Goal: Information Seeking & Learning: Learn about a topic

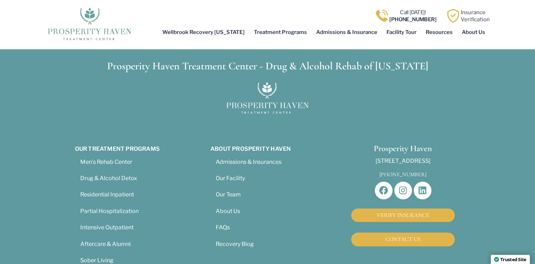
scroll to position [3396, 0]
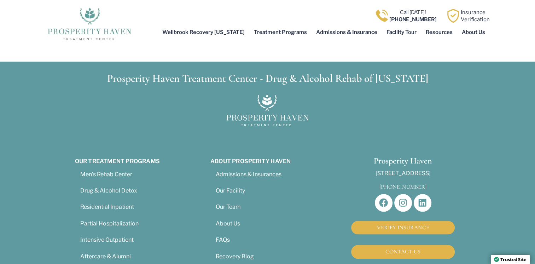
click at [399, 215] on div "VERIFY INSURANCE" at bounding box center [403, 228] width 114 height 27
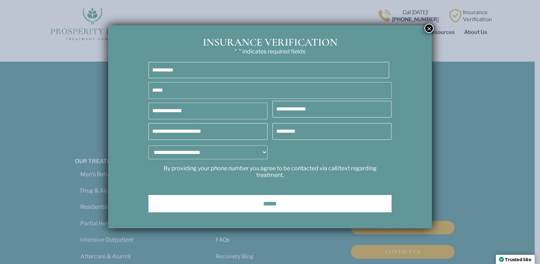
click at [400, 180] on div "**********" at bounding box center [270, 123] width 305 height 151
click at [426, 30] on button "×" at bounding box center [429, 28] width 9 height 9
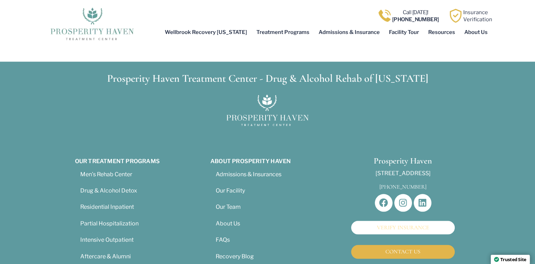
click at [394, 221] on link "VERIFY INSURANCE" at bounding box center [403, 227] width 104 height 13
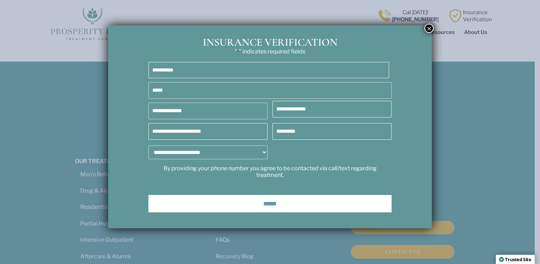
click at [426, 26] on button "×" at bounding box center [429, 28] width 9 height 9
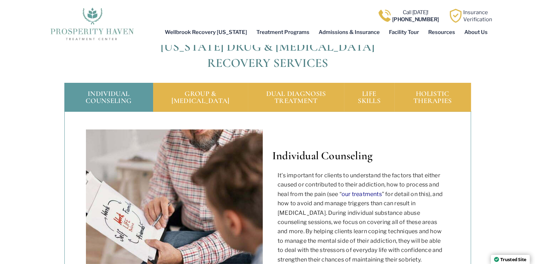
scroll to position [2087, 0]
click at [193, 82] on div "Group & [MEDICAL_DATA]" at bounding box center [200, 96] width 95 height 29
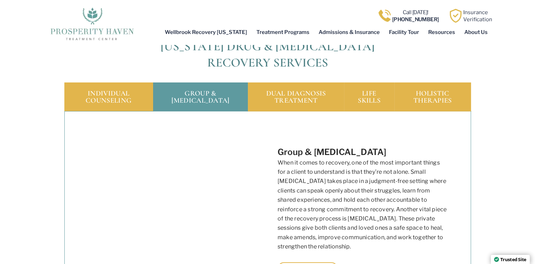
click at [287, 82] on div "Dual Diagnosis Treatment" at bounding box center [296, 96] width 96 height 29
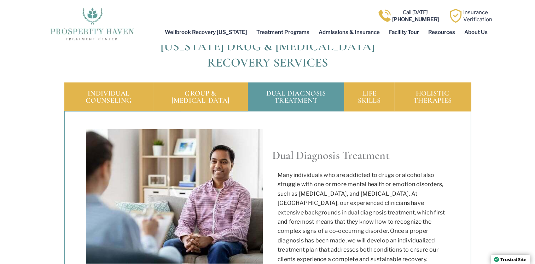
click at [364, 82] on div "Life Skills" at bounding box center [369, 96] width 50 height 29
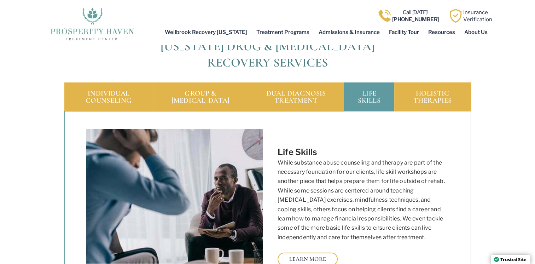
click at [421, 82] on div "Holistic Therapies" at bounding box center [432, 96] width 77 height 29
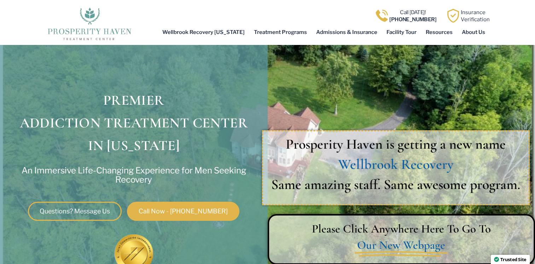
scroll to position [0, 0]
